Goal: Submit feedback/report problem: Submit feedback/report problem

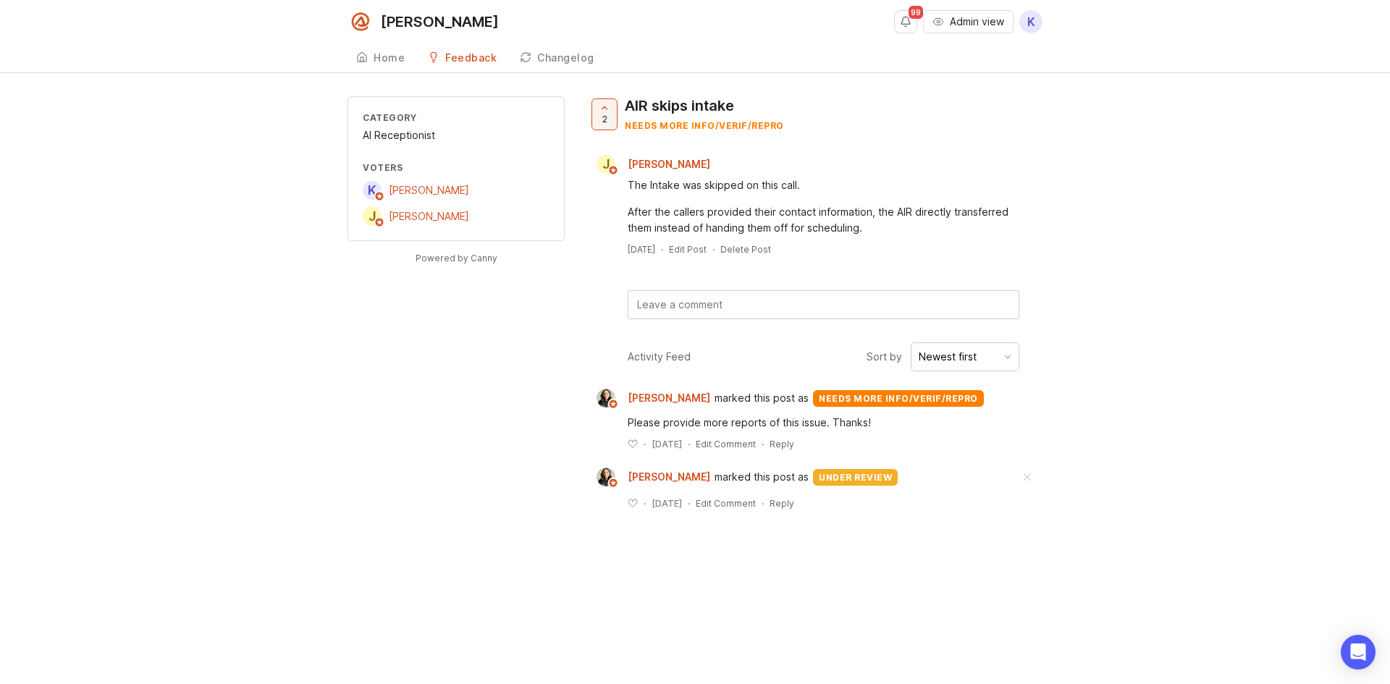
click at [684, 309] on textarea at bounding box center [824, 305] width 390 height 28
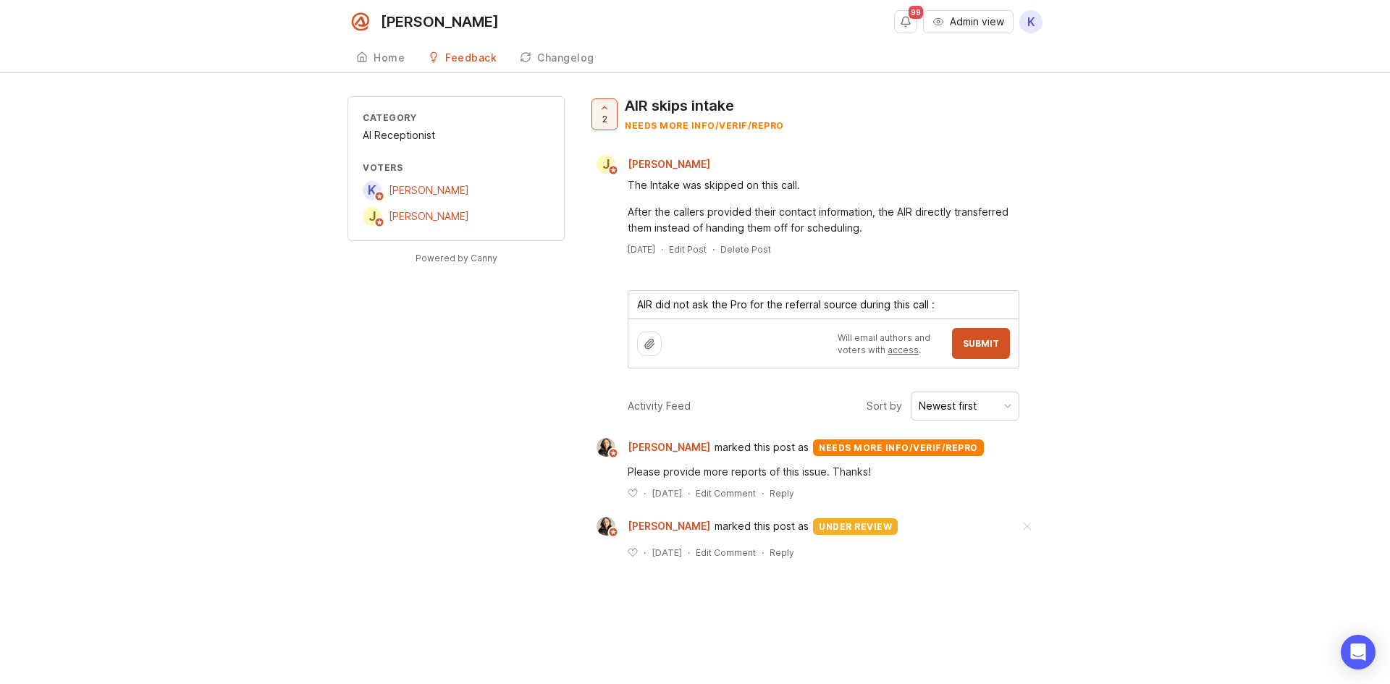
paste textarea "https://agent.smith.ai/agent/call/CA38fe66280b2f024955095d9e8f25ac11/"
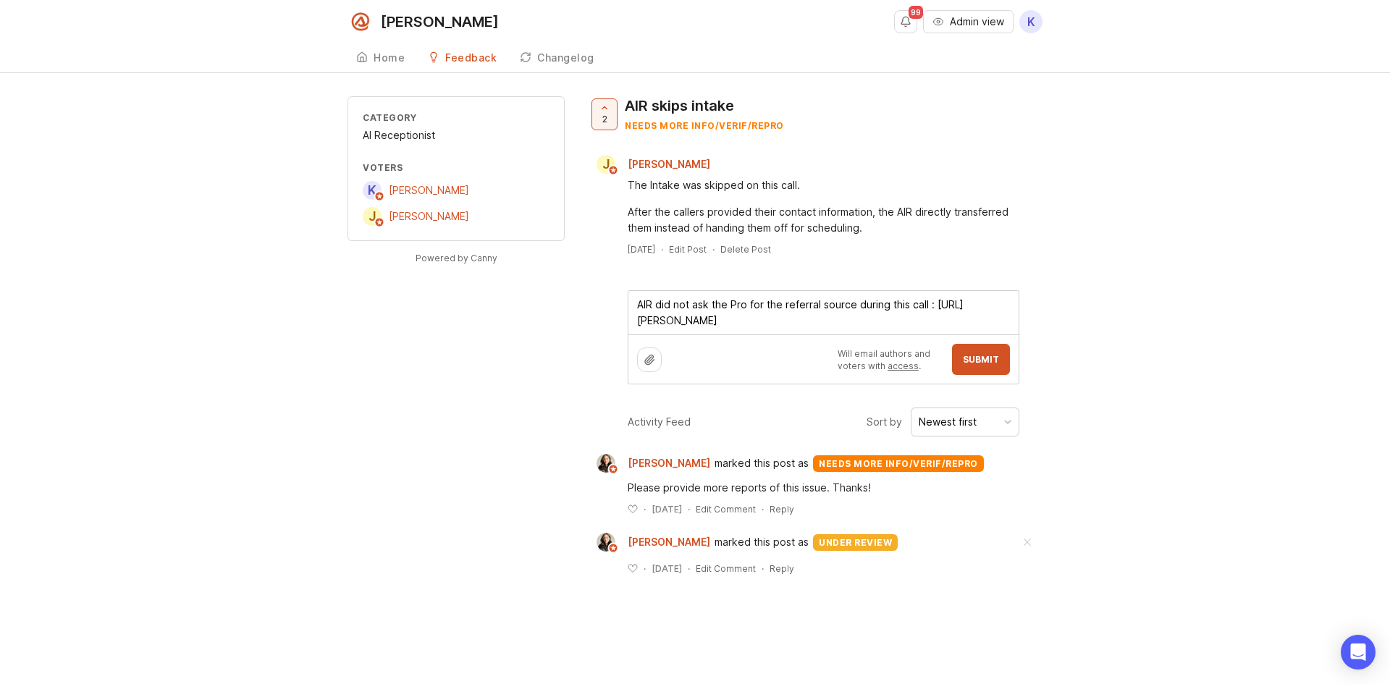
type textarea "AIR did not ask the Pro for the referral source during this call : https://agen…"
click at [984, 364] on span "Submit" at bounding box center [981, 359] width 36 height 11
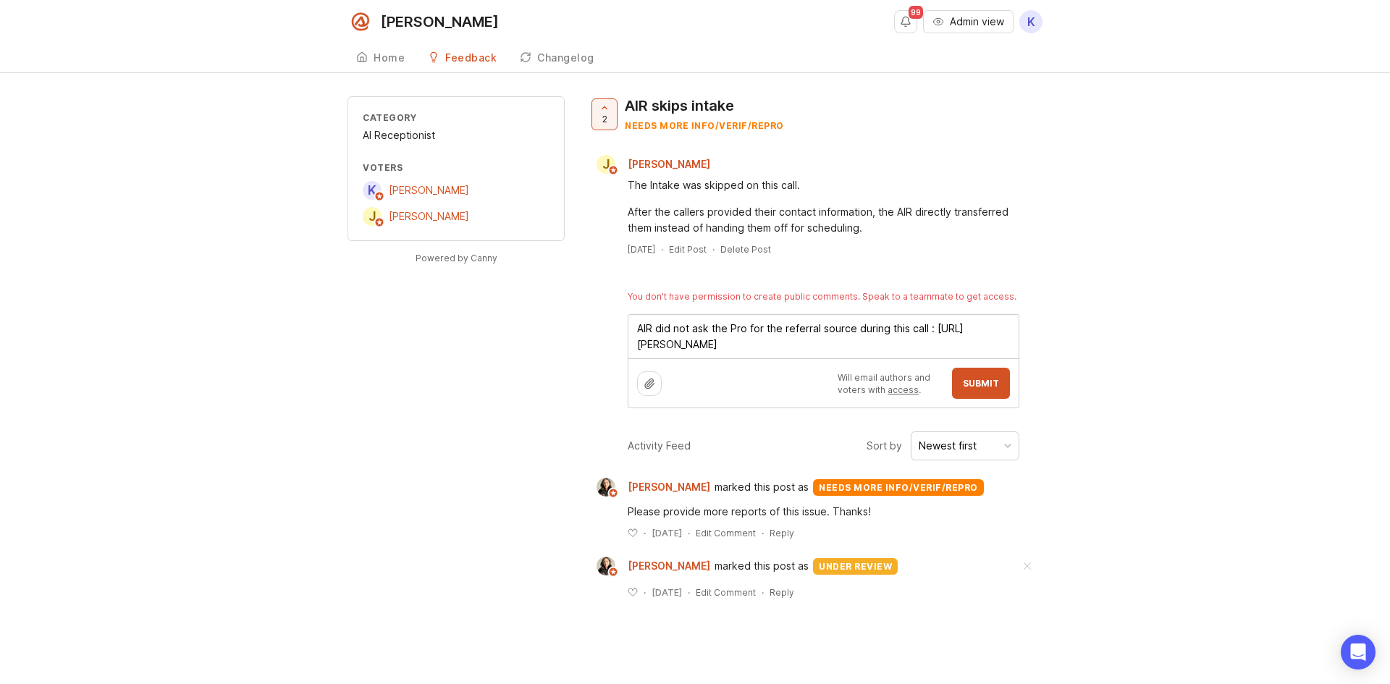
click at [970, 390] on button "Submit" at bounding box center [981, 383] width 58 height 31
